Goal: Navigation & Orientation: Find specific page/section

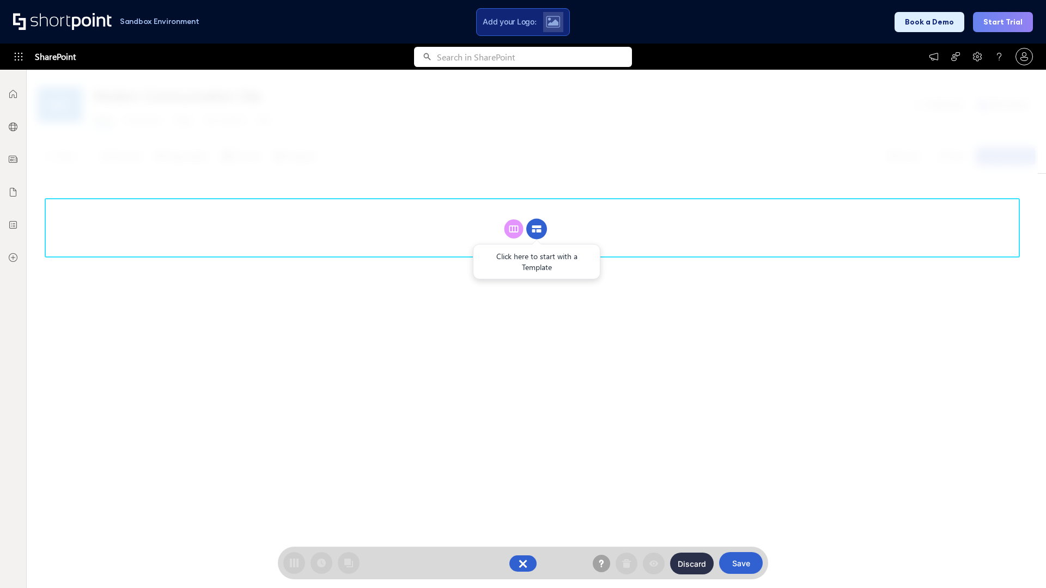
click at [536, 229] on circle at bounding box center [536, 229] width 21 height 21
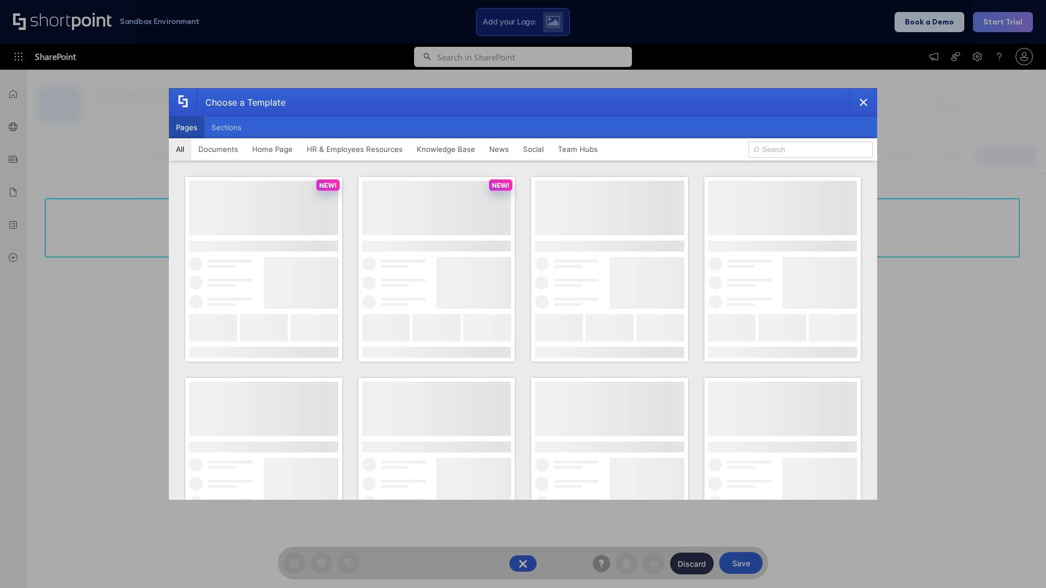
click at [186, 127] on button "Pages" at bounding box center [186, 128] width 35 height 22
type input "Intranet Layout 1"
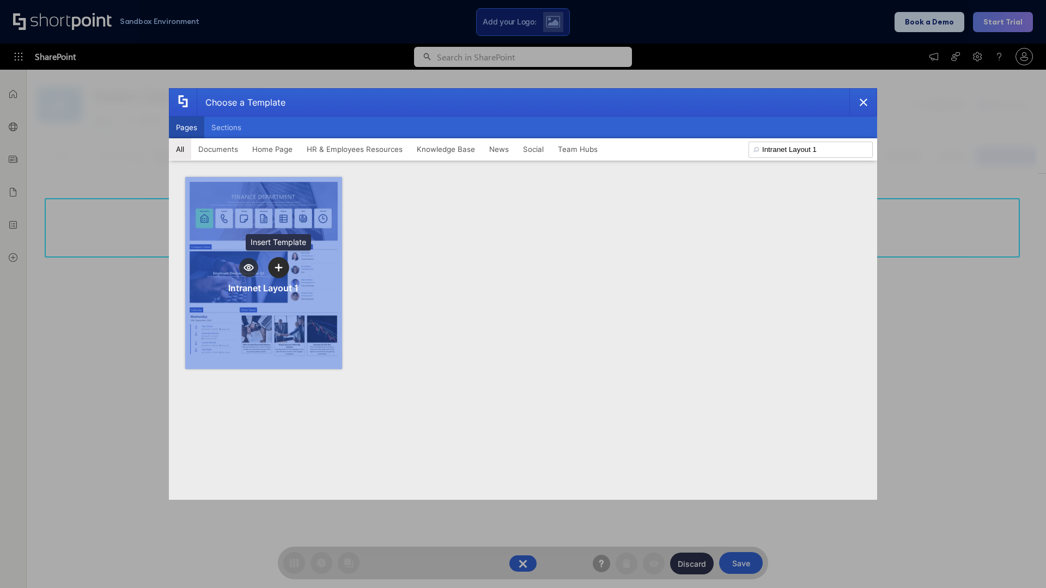
click at [278, 267] on icon "template selector" at bounding box center [278, 268] width 8 height 8
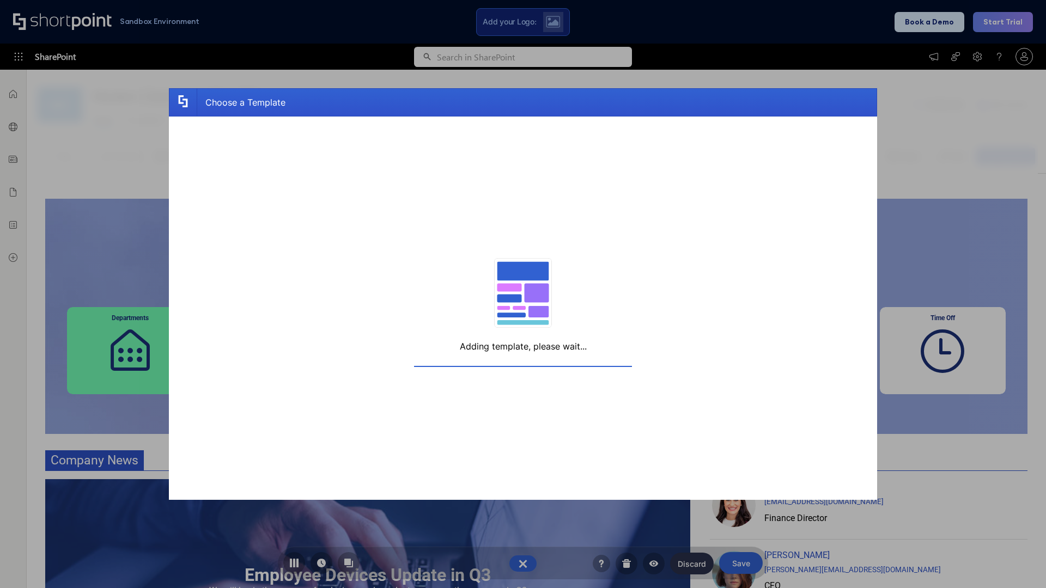
scroll to position [8, 8]
